Goal: Check status: Check status

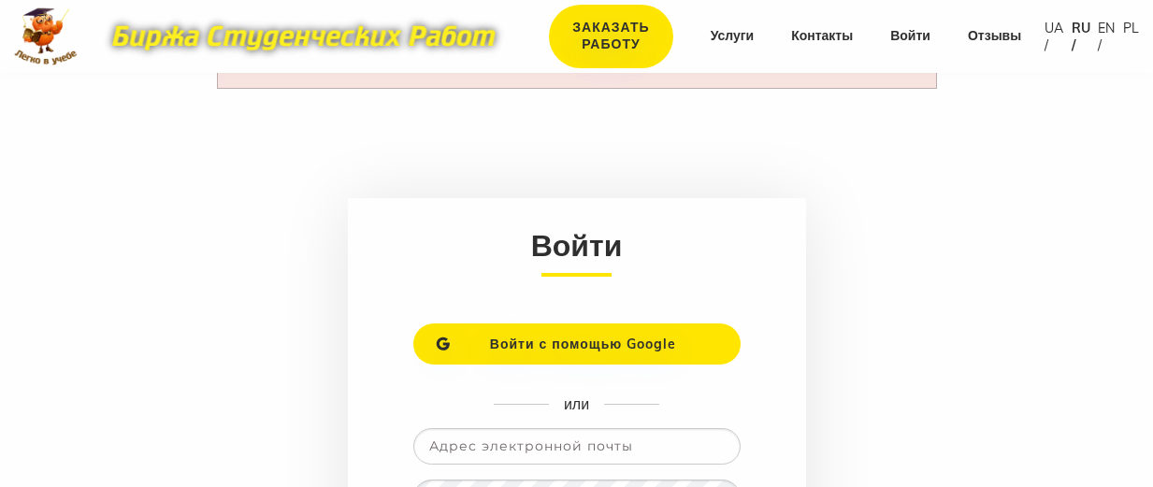
scroll to position [221, 0]
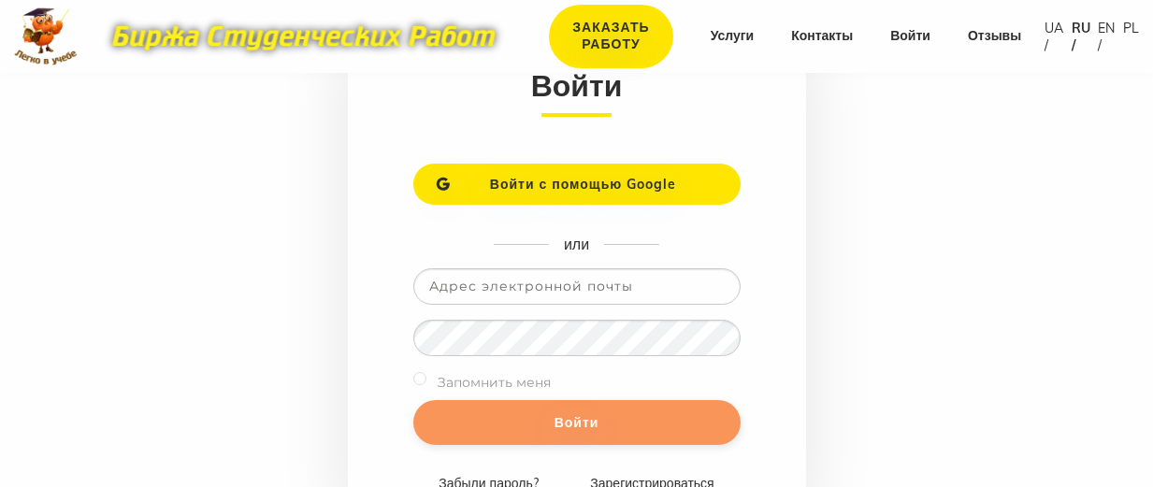
type input "[PERSON_NAME][EMAIL_ADDRESS][DOMAIN_NAME]"
click at [629, 441] on input "Войти" at bounding box center [576, 422] width 327 height 45
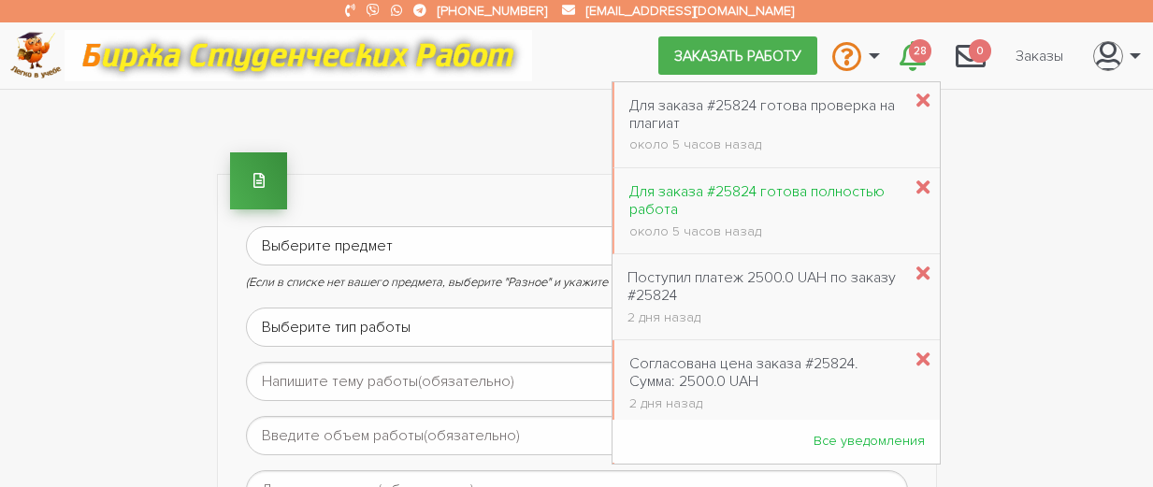
click at [766, 191] on div "Для заказа #25824 готова полностью работа" at bounding box center [765, 201] width 272 height 36
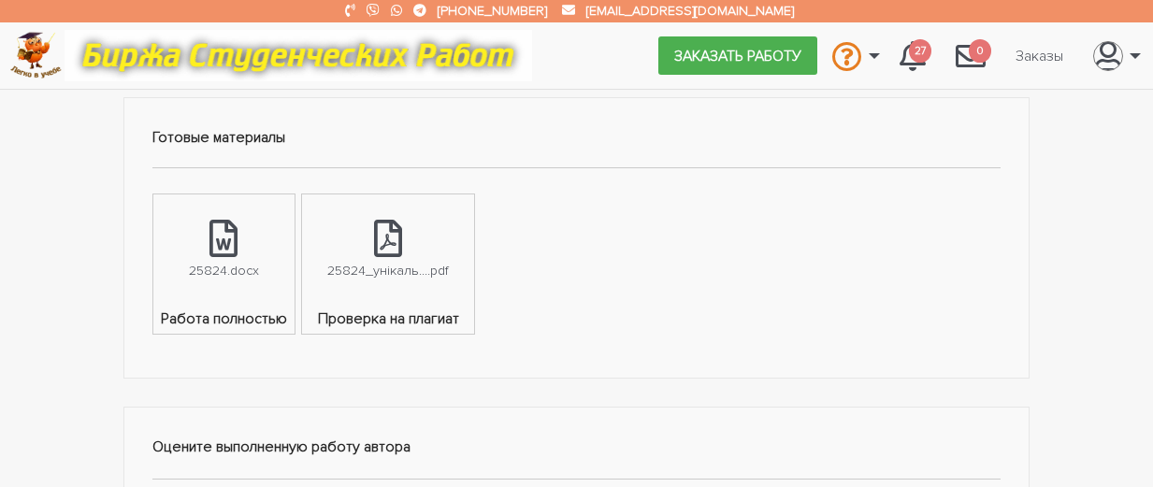
scroll to position [1029, 0]
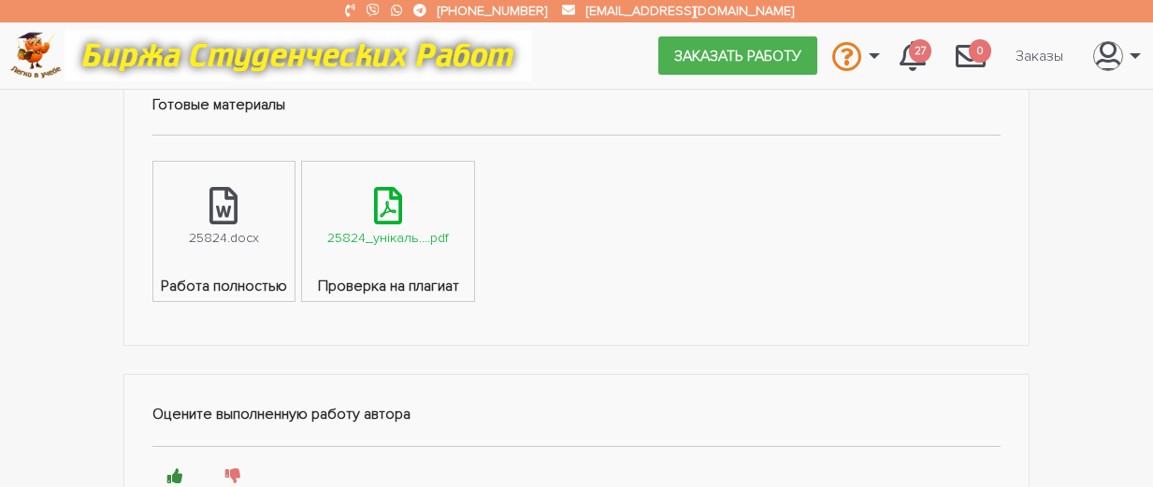
click at [396, 232] on div "25824_унікаль....pdf" at bounding box center [388, 238] width 122 height 22
click at [215, 247] on div "25824.docx" at bounding box center [224, 238] width 70 height 22
